Goal: Task Accomplishment & Management: Use online tool/utility

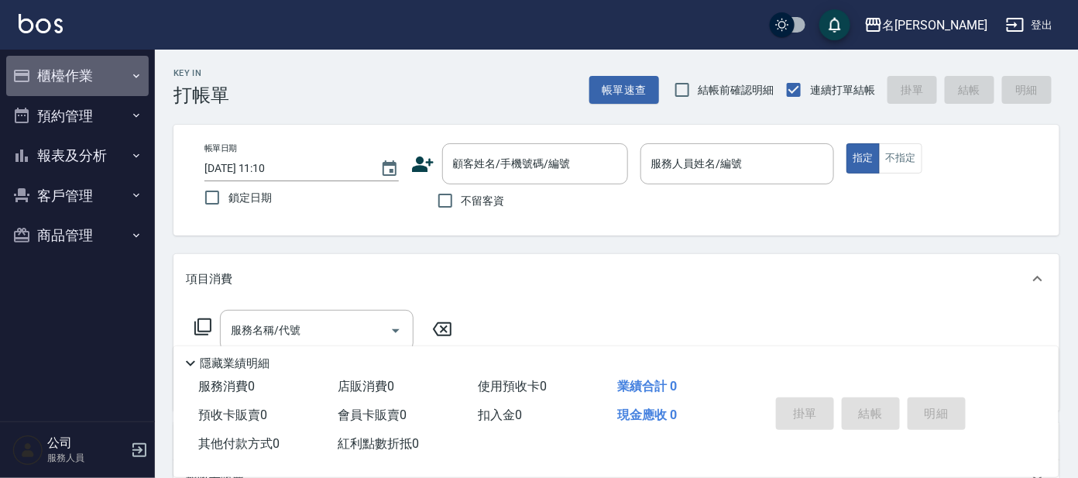
click at [84, 57] on button "櫃檯作業" at bounding box center [77, 76] width 143 height 40
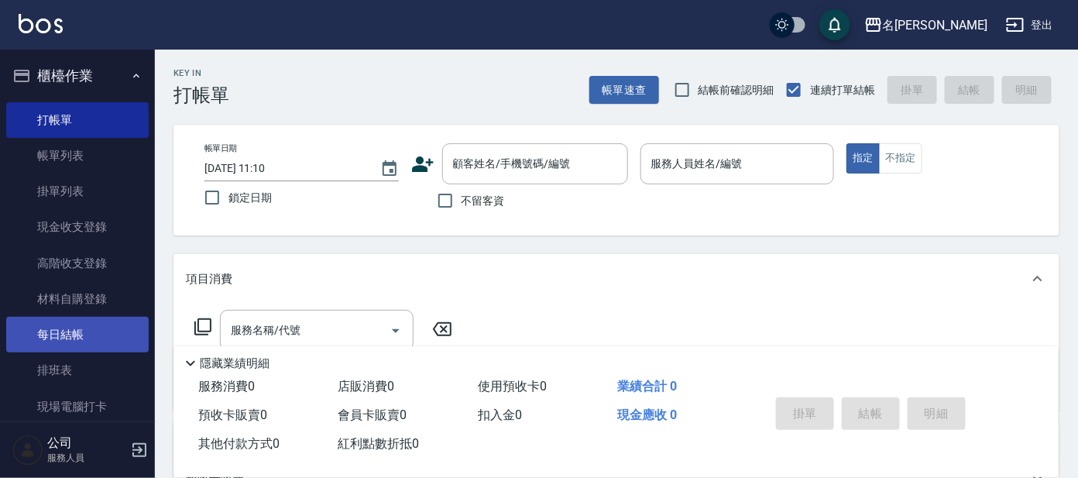
click at [74, 338] on link "每日結帳" at bounding box center [77, 335] width 143 height 36
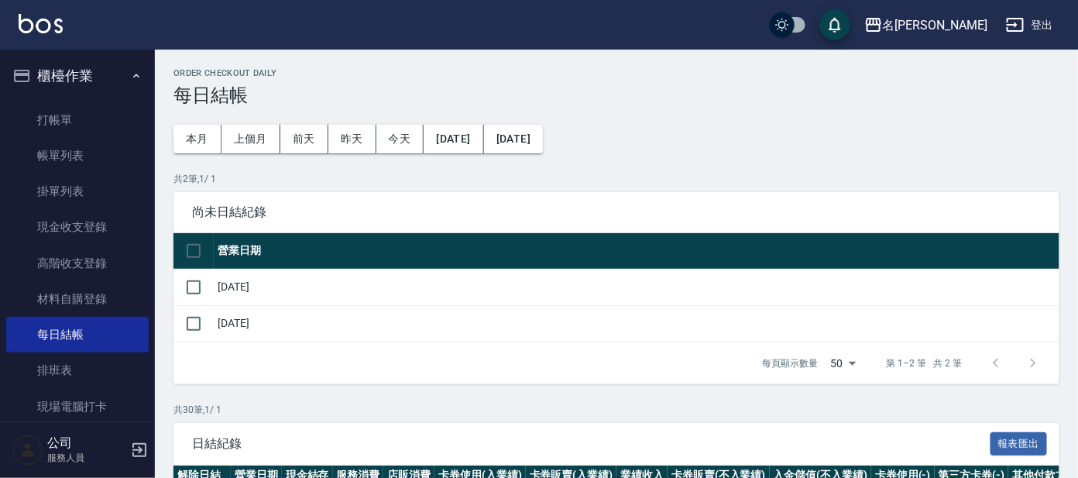
click at [192, 278] on input "checkbox" at bounding box center [193, 287] width 33 height 33
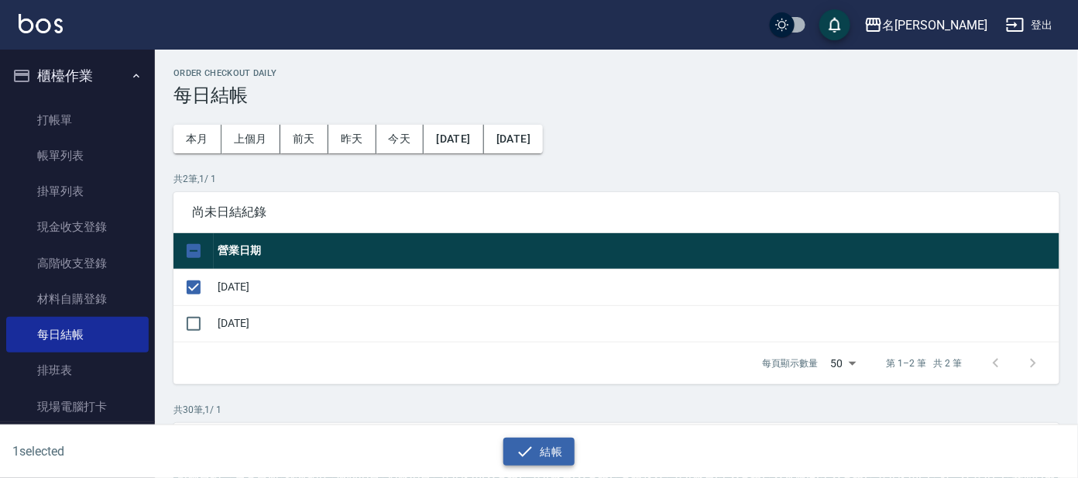
click at [557, 447] on button "結帳" at bounding box center [539, 452] width 72 height 29
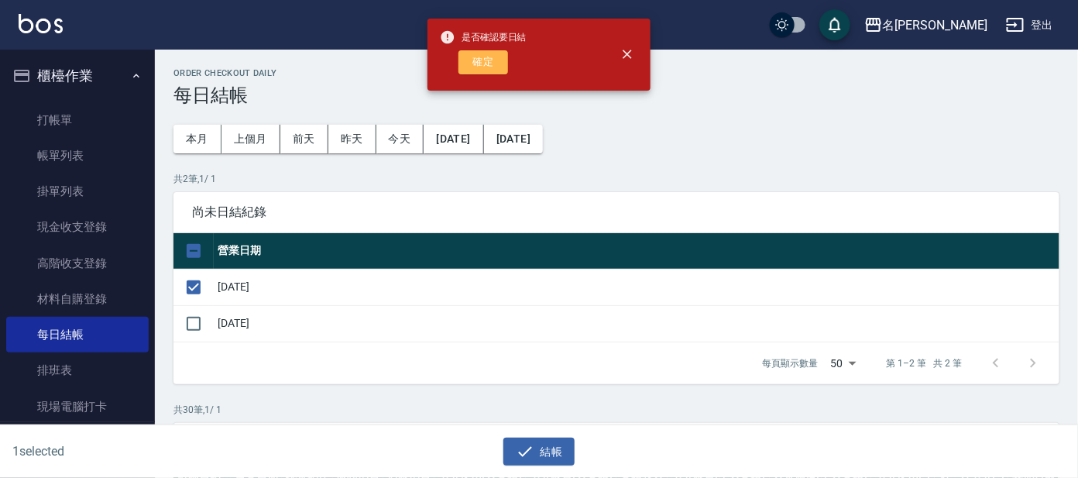
click at [469, 67] on button "確定" at bounding box center [483, 62] width 50 height 24
checkbox input "false"
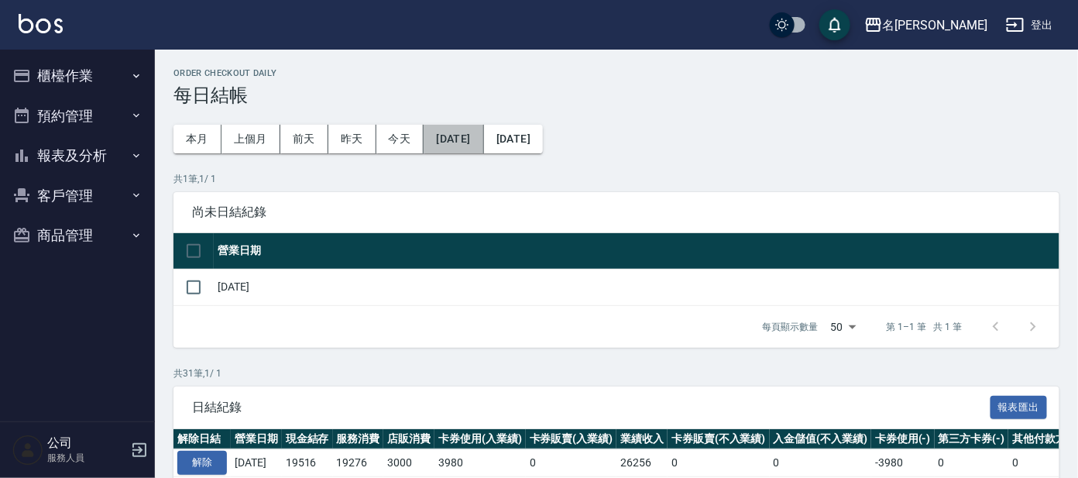
click at [467, 135] on button "[DATE]" at bounding box center [454, 139] width 60 height 29
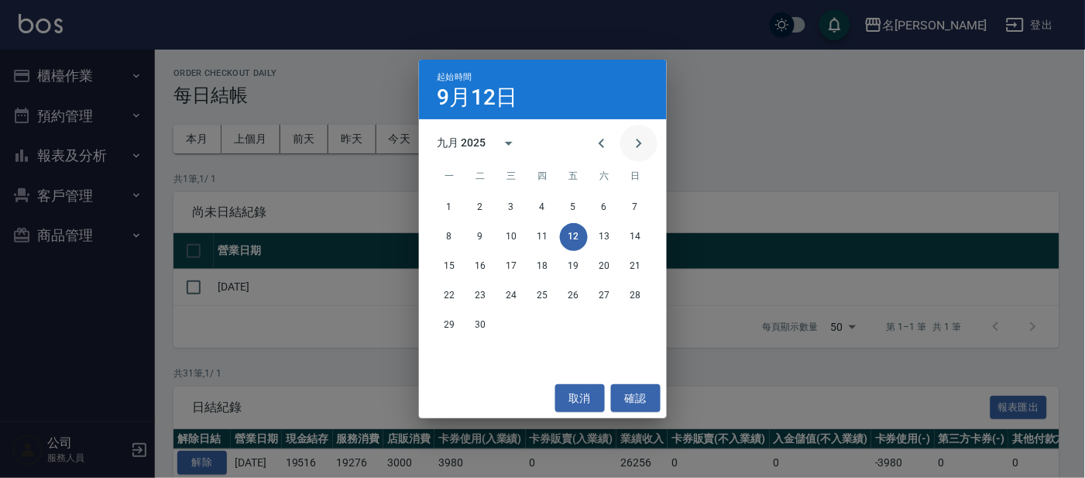
click at [651, 137] on button "Next month" at bounding box center [638, 143] width 37 height 37
click at [575, 234] on button "10" at bounding box center [574, 237] width 28 height 28
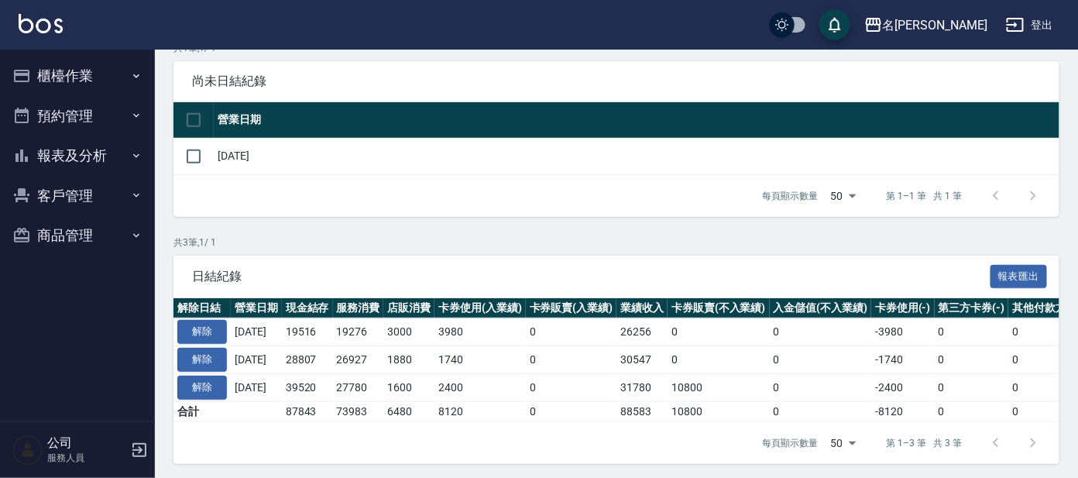
scroll to position [149, 0]
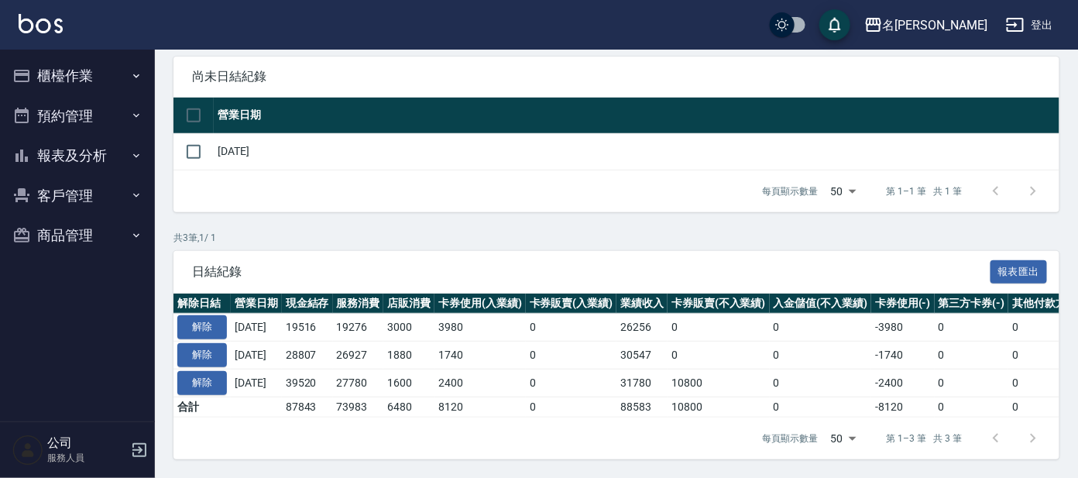
click at [465, 213] on div "Order checkout daily 每日結帳 本月 上個月 前天 昨天 今天 2025/10/10 2025/10/13 共 1 筆, 1 / 1 尚未…" at bounding box center [616, 196] width 923 height 564
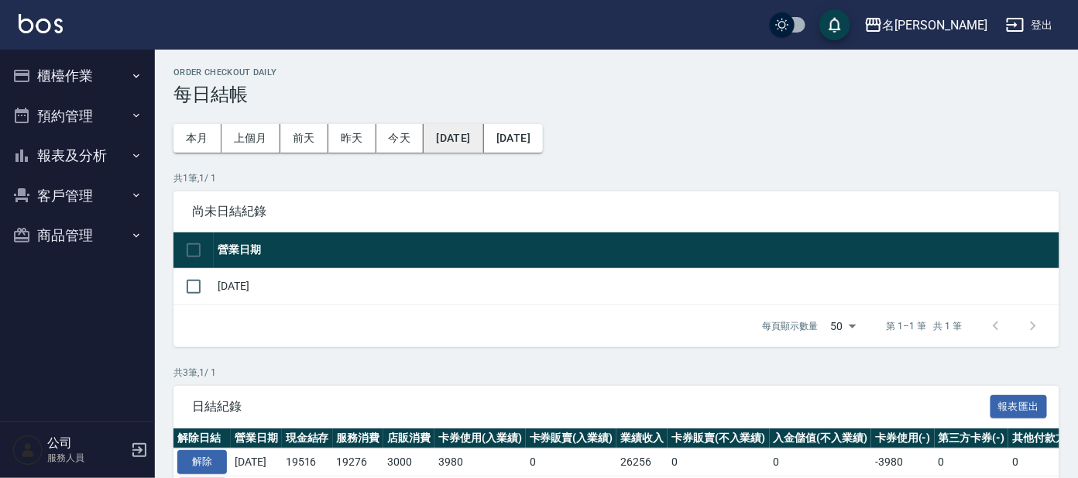
scroll to position [0, 0]
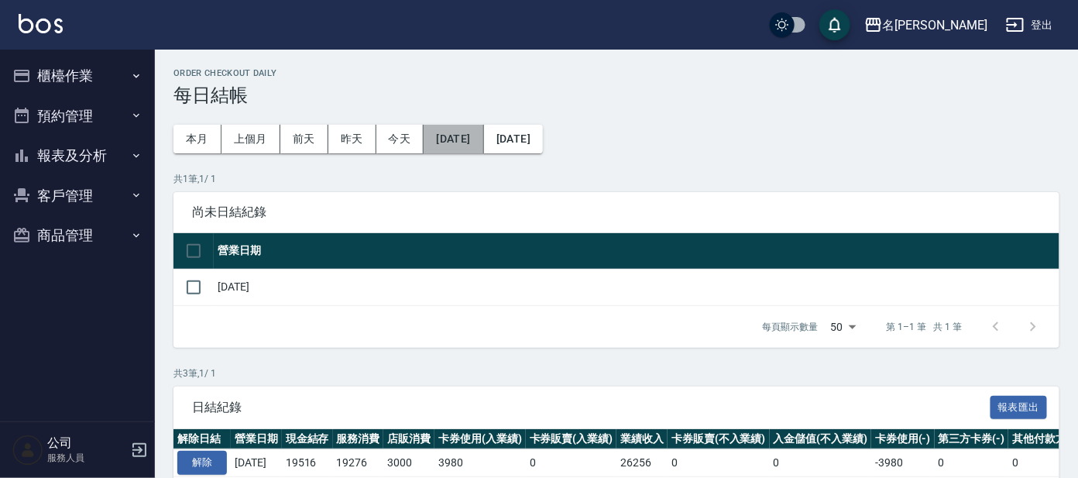
click at [476, 128] on button "[DATE]" at bounding box center [454, 139] width 60 height 29
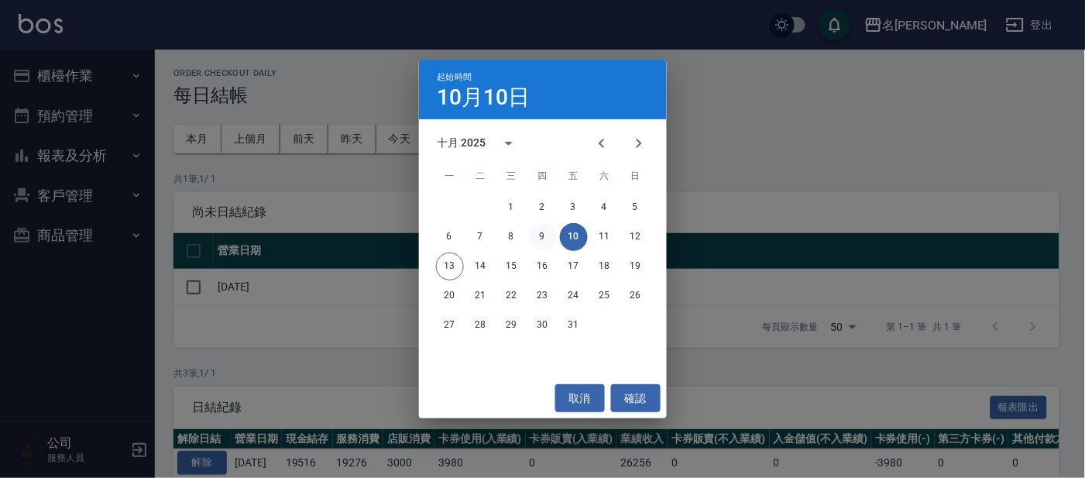
click at [543, 234] on button "9" at bounding box center [543, 237] width 28 height 28
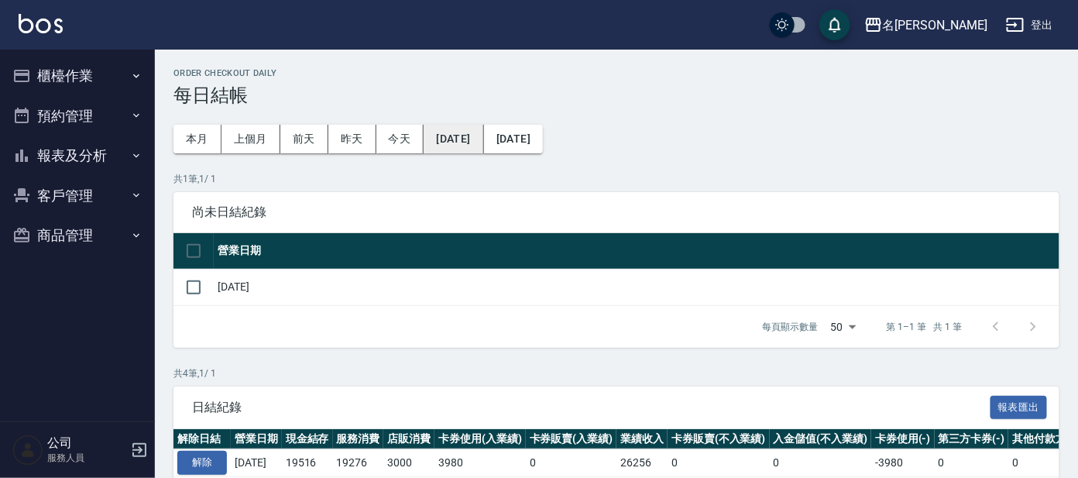
click at [463, 132] on button "[DATE]" at bounding box center [454, 139] width 60 height 29
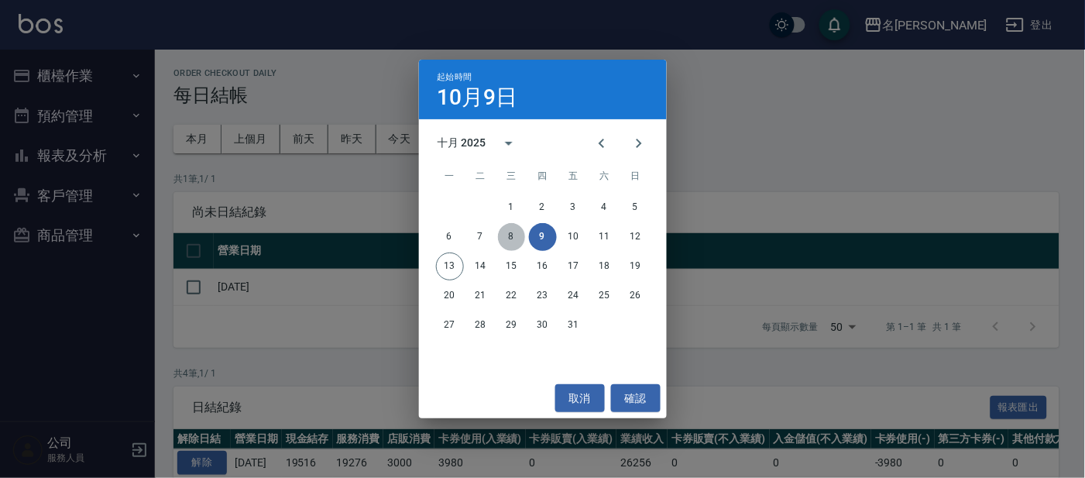
click at [512, 235] on button "8" at bounding box center [512, 237] width 28 height 28
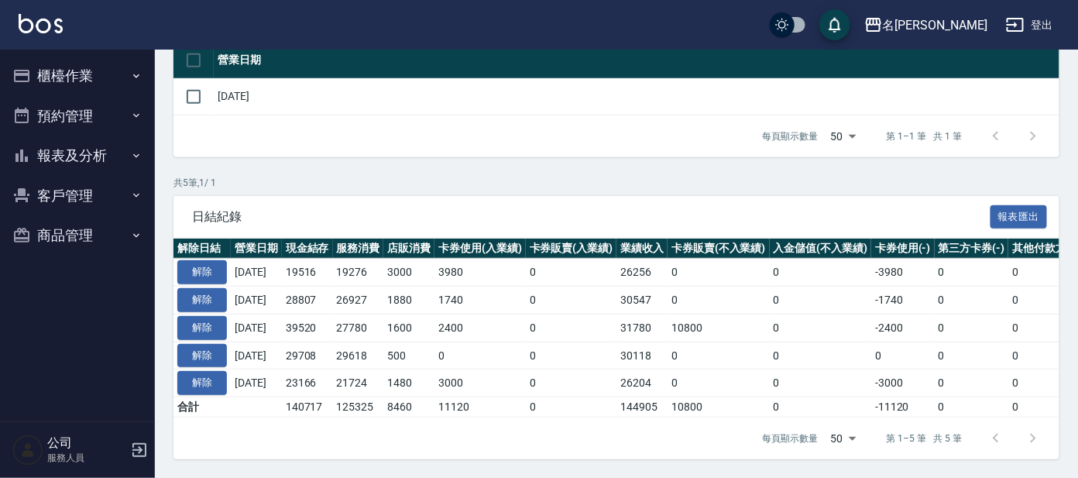
scroll to position [204, 0]
